Goal: Task Accomplishment & Management: Complete application form

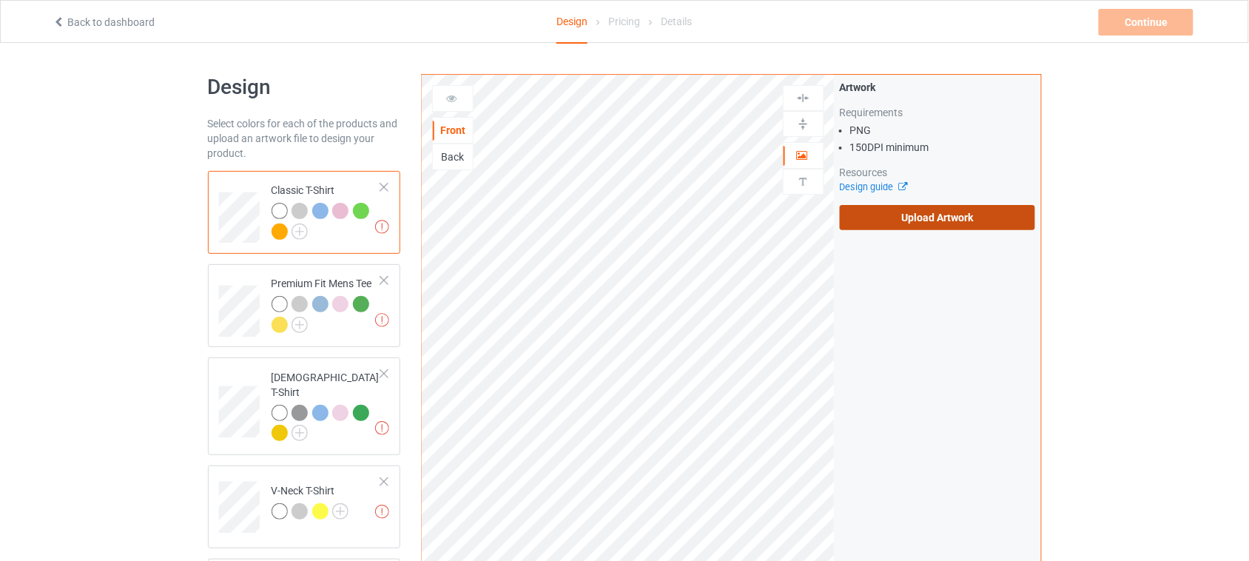
click at [997, 223] on label "Upload Artwork" at bounding box center [938, 217] width 196 height 25
click at [0, 0] on input "Upload Artwork" at bounding box center [0, 0] width 0 height 0
click at [872, 219] on label "Upload Artwork" at bounding box center [938, 217] width 196 height 25
click at [0, 0] on input "Upload Artwork" at bounding box center [0, 0] width 0 height 0
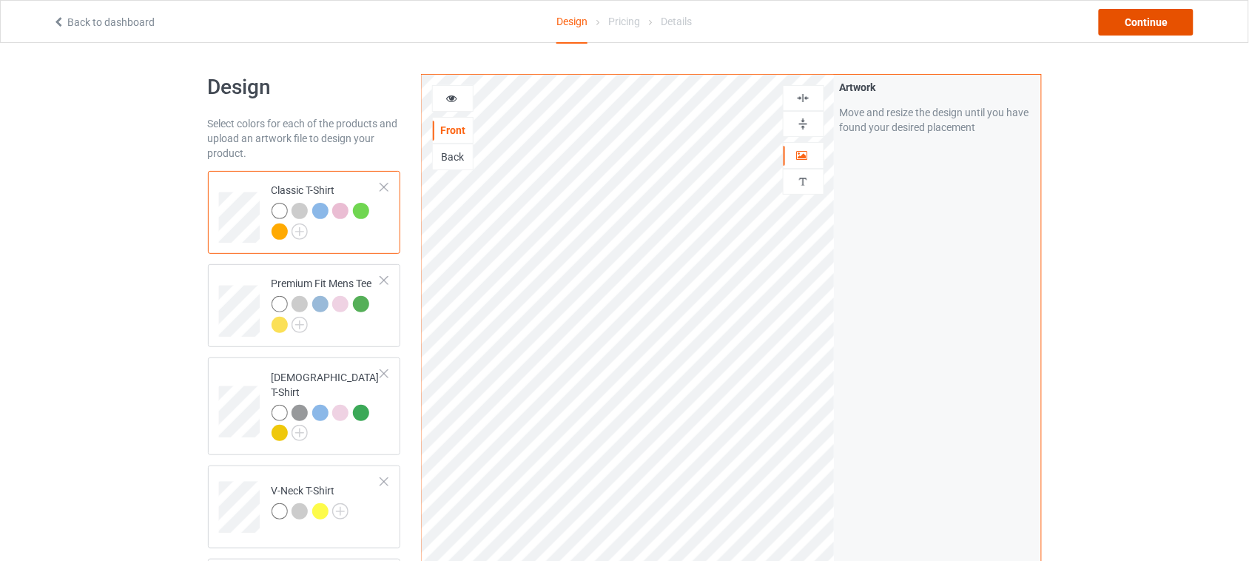
click at [1155, 26] on div "Continue" at bounding box center [1146, 22] width 95 height 27
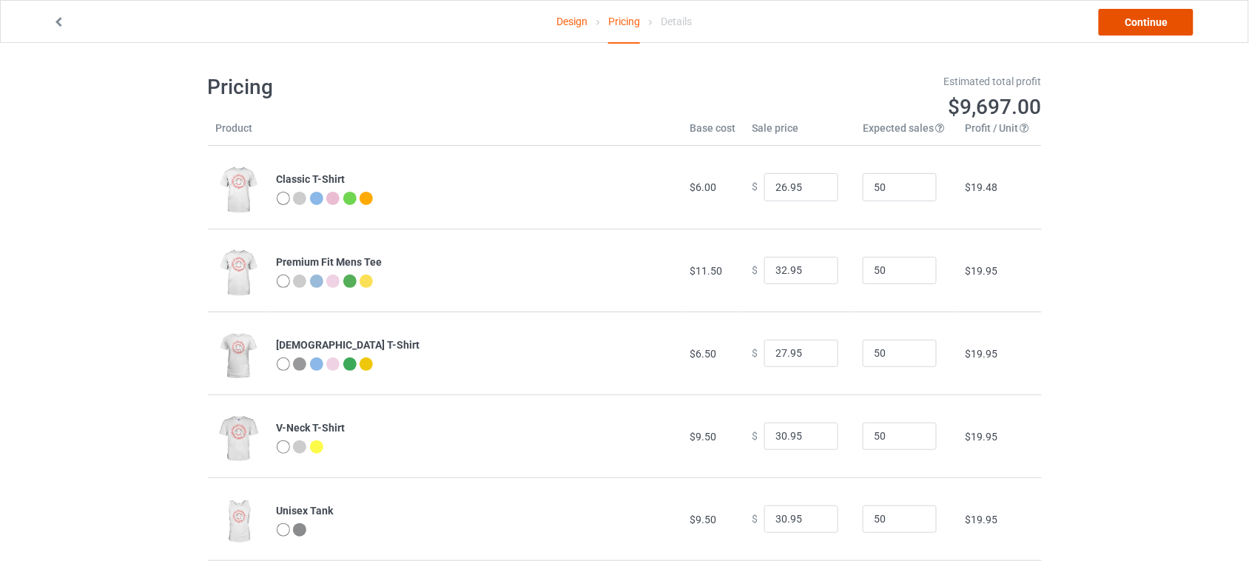
click at [1154, 26] on link "Continue" at bounding box center [1146, 22] width 95 height 27
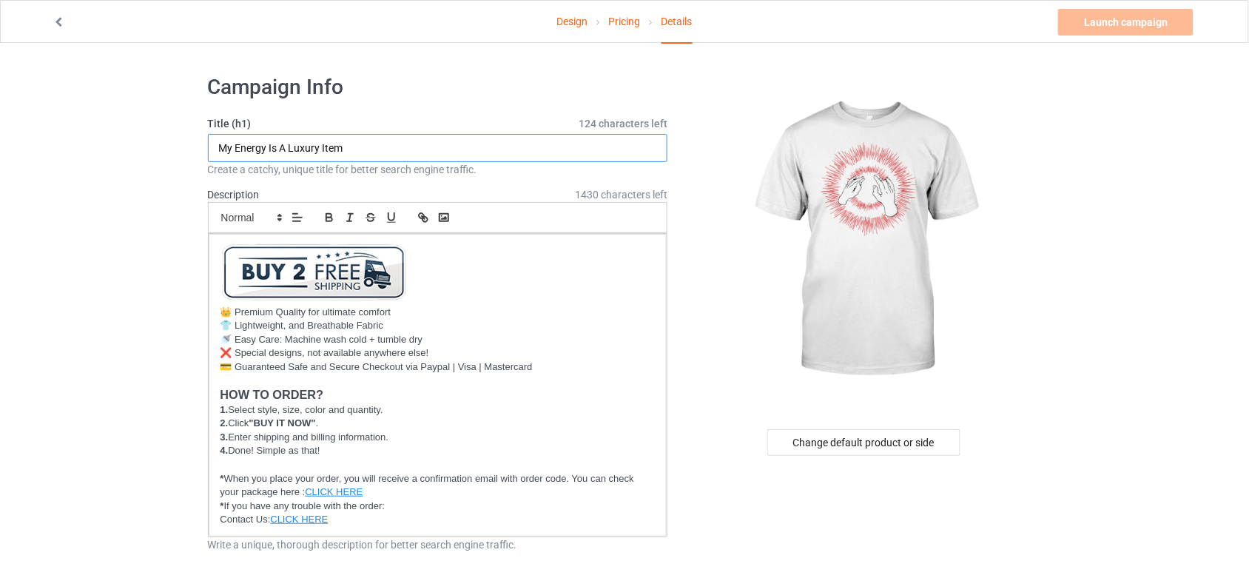
drag, startPoint x: 400, startPoint y: 144, endPoint x: 54, endPoint y: 138, distance: 345.6
paste input "Godspeed You Black Emperor 90s Meme"
drag, startPoint x: 264, startPoint y: 146, endPoint x: 155, endPoint y: 146, distance: 108.8
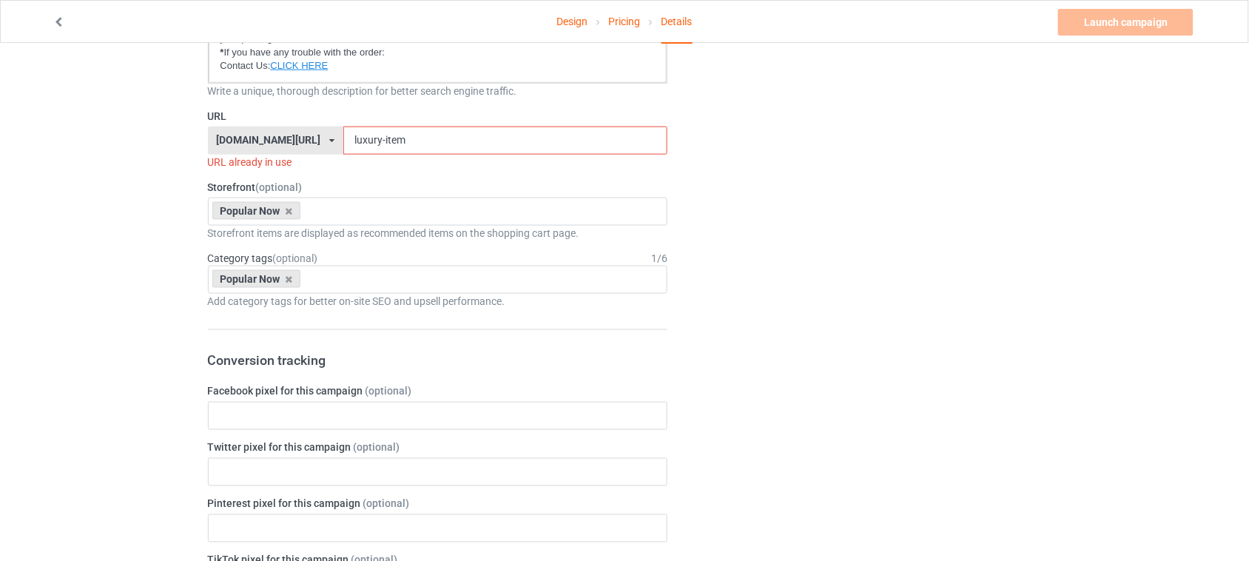
scroll to position [462, 0]
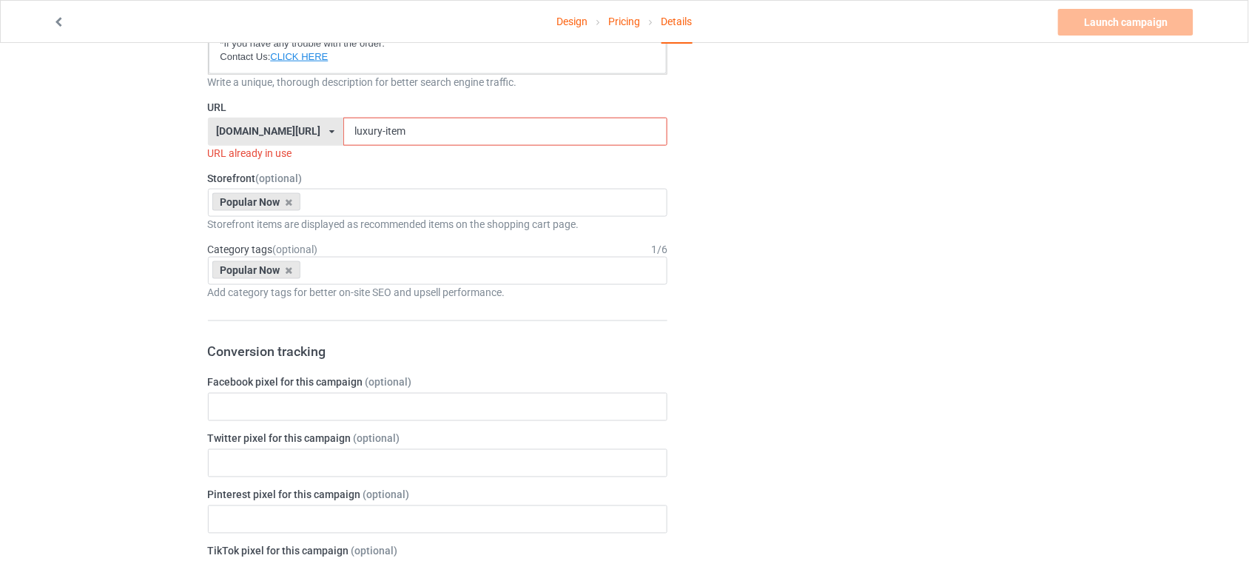
type input "Godspeed You Black Emperor 90s Meme"
drag, startPoint x: 389, startPoint y: 133, endPoint x: 277, endPoint y: 133, distance: 111.7
click at [278, 133] on div "[DOMAIN_NAME][URL] [DOMAIN_NAME][URL] [DOMAIN_NAME][URL] 6273c5abfddeea00434baf…" at bounding box center [438, 132] width 460 height 28
paste input "Godspeed"
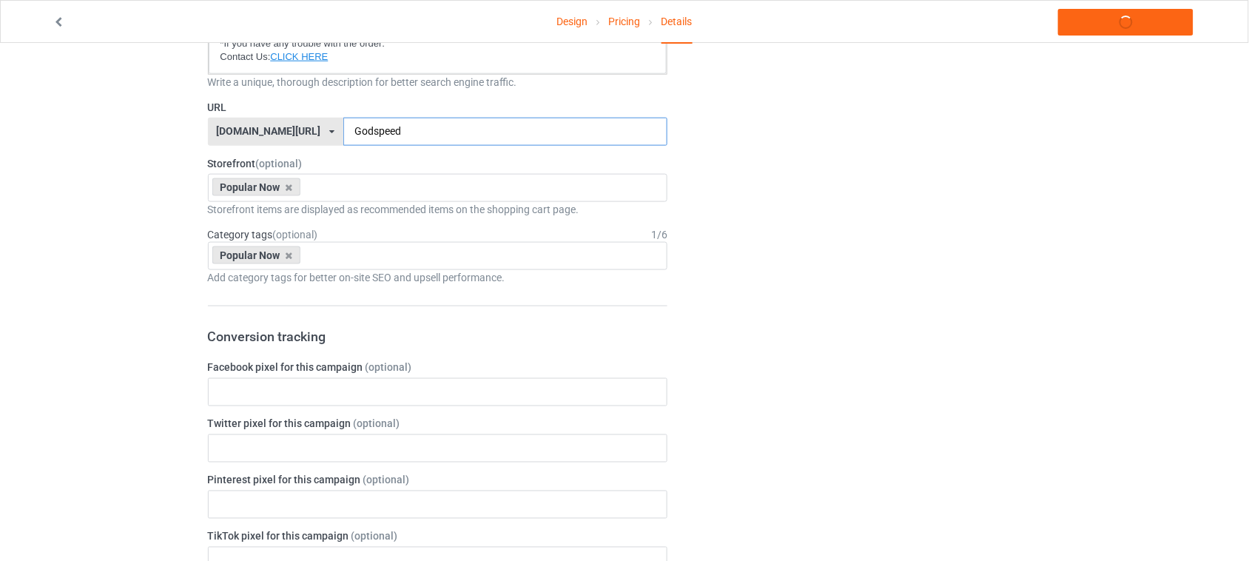
click at [343, 128] on input "Godspeed" at bounding box center [505, 132] width 324 height 28
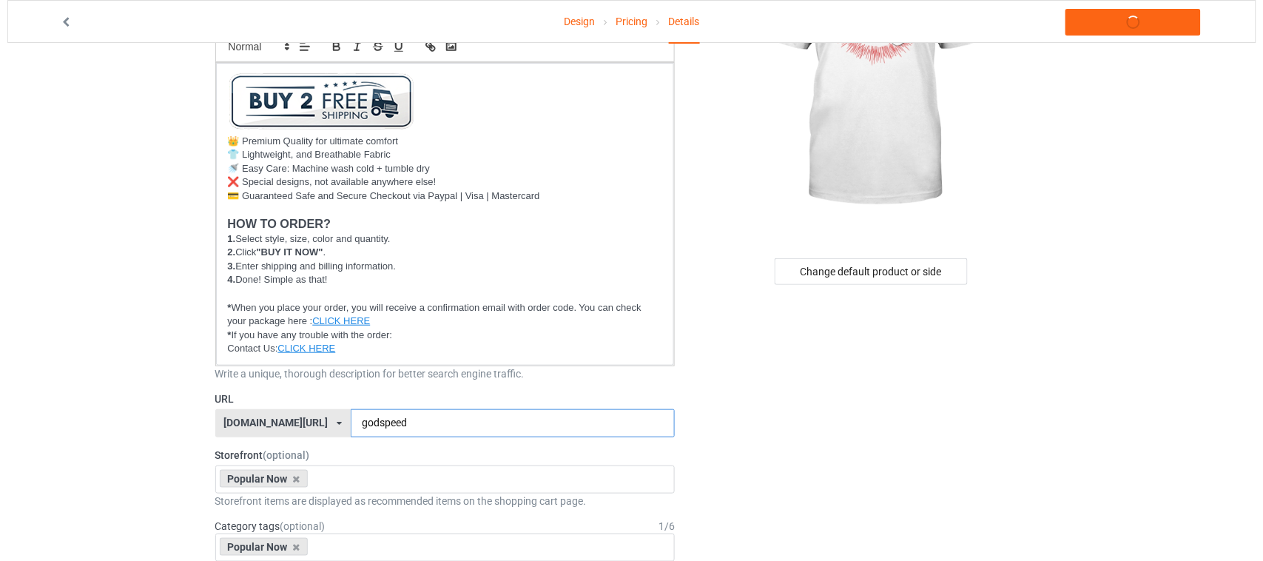
scroll to position [0, 0]
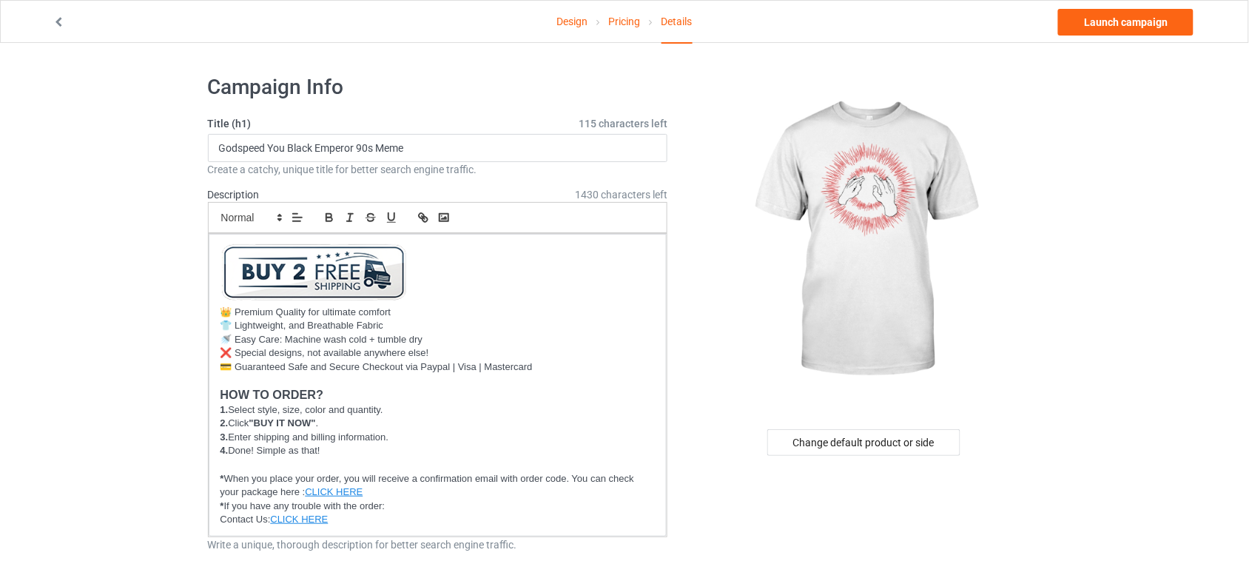
type input "godspeed"
click at [1143, 20] on link "Launch campaign" at bounding box center [1125, 22] width 135 height 27
